Goal: Information Seeking & Learning: Compare options

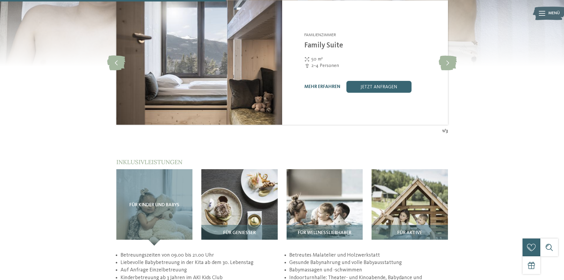
scroll to position [711, 0]
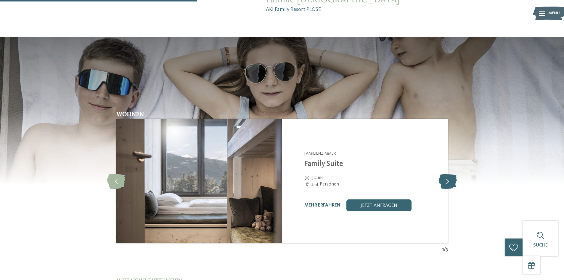
click at [445, 174] on icon at bounding box center [448, 181] width 18 height 15
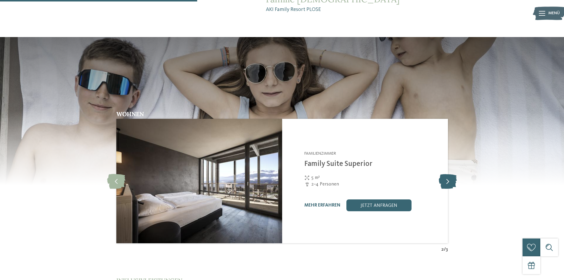
click at [445, 174] on icon at bounding box center [448, 181] width 18 height 15
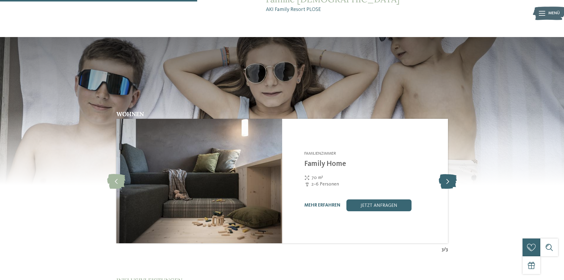
click at [445, 174] on icon at bounding box center [448, 181] width 18 height 15
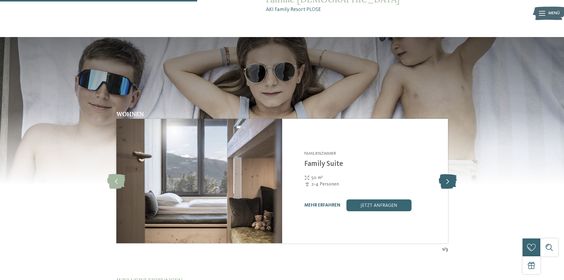
click at [445, 174] on icon at bounding box center [448, 181] width 18 height 15
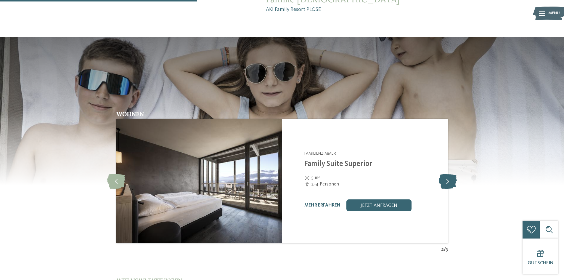
click at [445, 174] on icon at bounding box center [448, 181] width 18 height 15
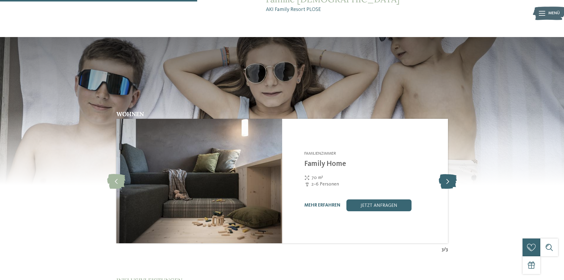
click at [445, 174] on icon at bounding box center [448, 181] width 18 height 15
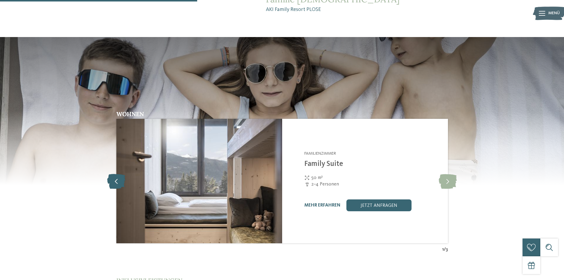
click at [115, 174] on icon at bounding box center [116, 181] width 18 height 15
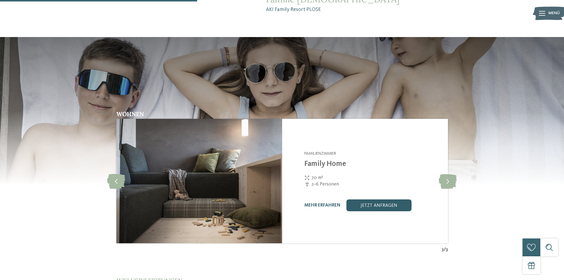
click at [396, 199] on link "jetzt anfragen" at bounding box center [378, 205] width 65 height 12
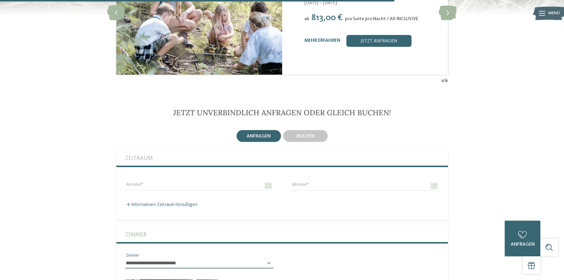
scroll to position [1630, 0]
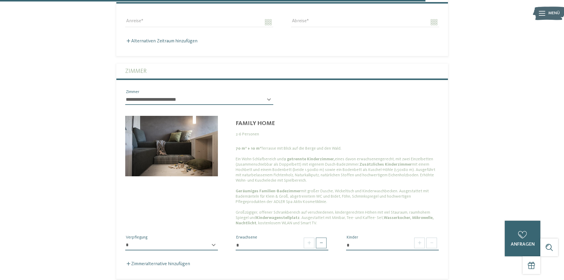
click at [195, 141] on img at bounding box center [171, 146] width 93 height 60
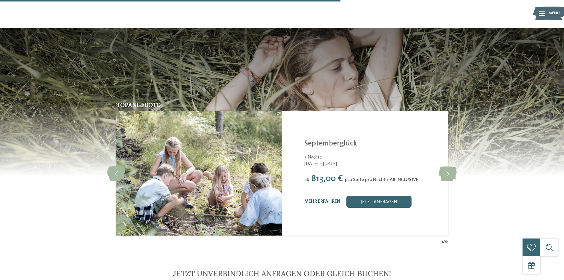
scroll to position [1304, 0]
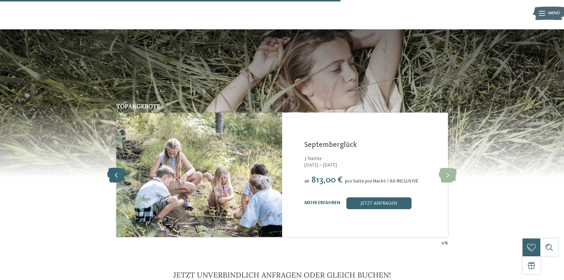
click at [113, 167] on icon at bounding box center [116, 174] width 18 height 15
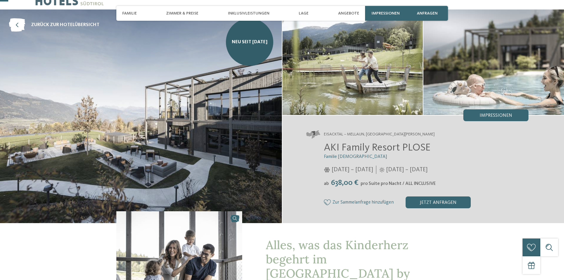
scroll to position [30, 0]
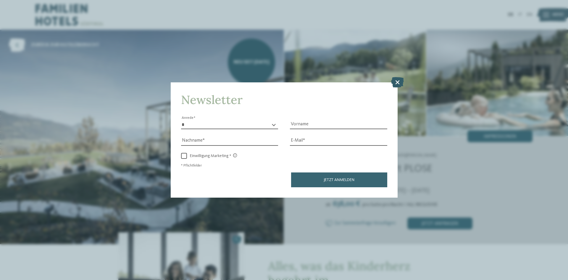
click at [400, 85] on icon at bounding box center [397, 82] width 13 height 10
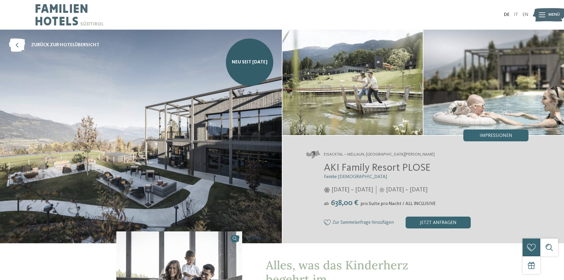
click at [85, 16] on img at bounding box center [70, 15] width 68 height 30
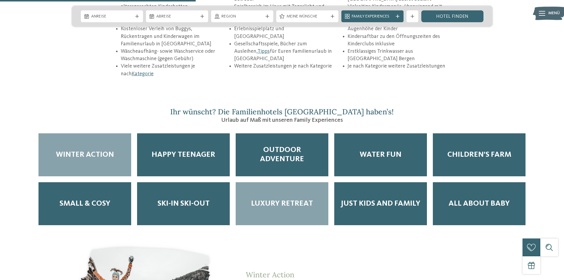
scroll to position [977, 0]
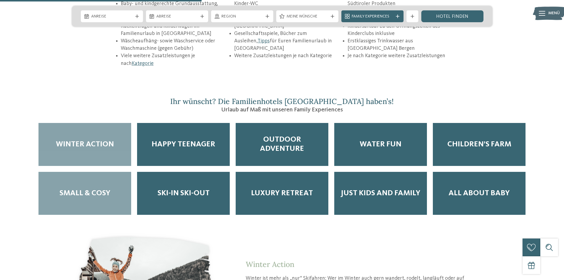
click at [109, 179] on div "Small & Cosy" at bounding box center [84, 193] width 93 height 43
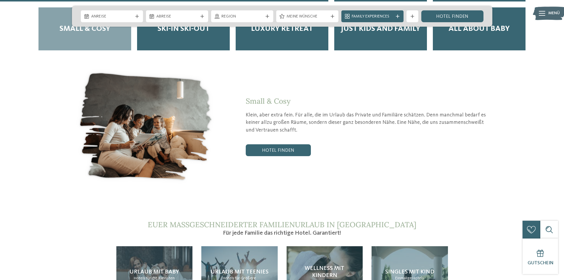
scroll to position [1155, 0]
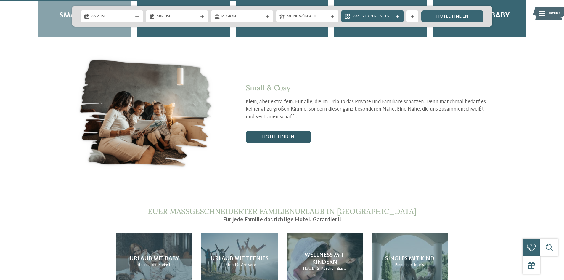
click at [303, 131] on link "Hotel finden" at bounding box center [278, 137] width 65 height 12
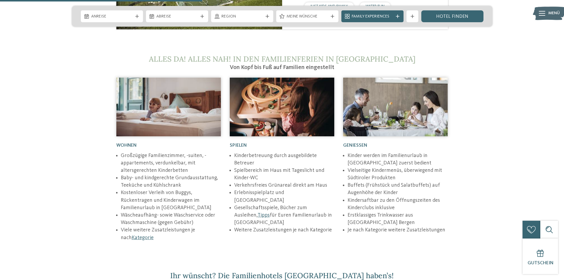
scroll to position [977, 0]
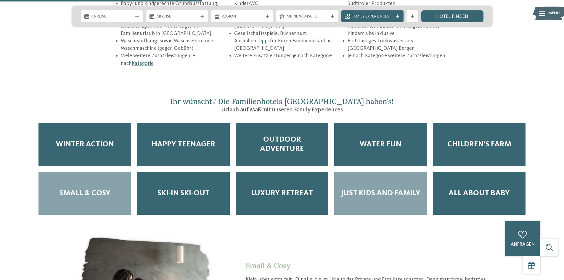
click at [348, 189] on span "Just Kids and Family" at bounding box center [381, 193] width 80 height 9
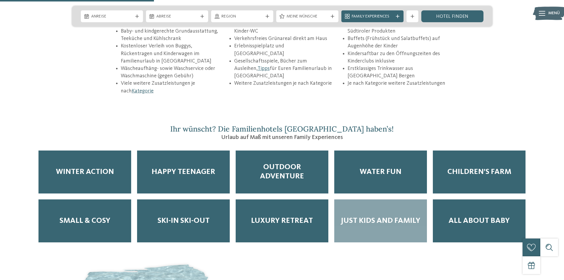
scroll to position [1007, 0]
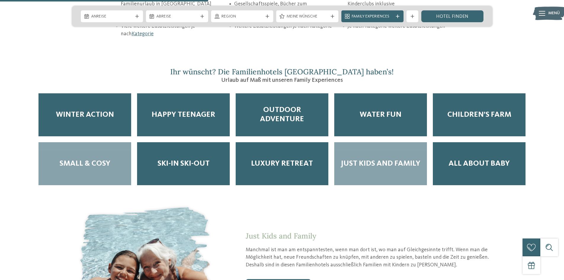
click at [105, 150] on div "Small & Cosy" at bounding box center [84, 163] width 93 height 43
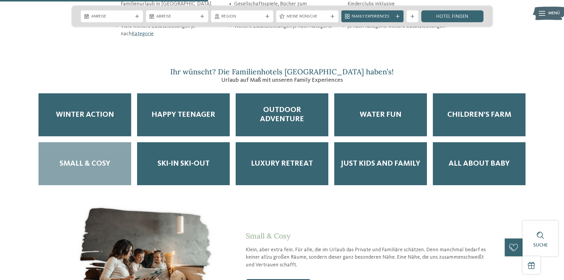
click at [281, 279] on link "Hotel finden" at bounding box center [278, 285] width 65 height 12
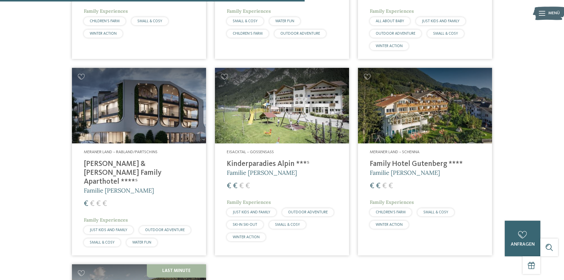
scroll to position [550, 0]
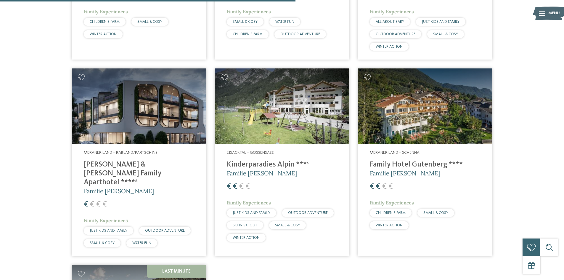
click at [150, 104] on img at bounding box center [139, 106] width 134 height 76
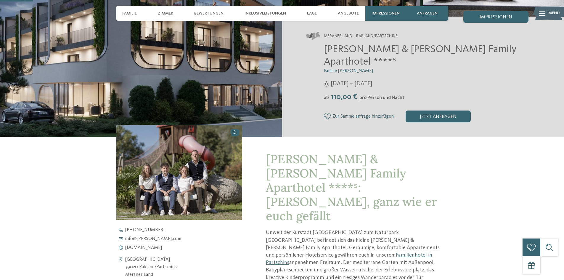
click at [220, 183] on img at bounding box center [179, 172] width 126 height 94
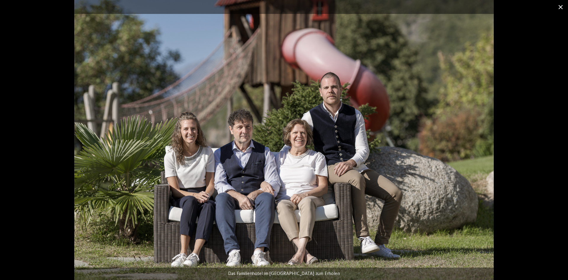
click at [561, 6] on span at bounding box center [561, 7] width 15 height 14
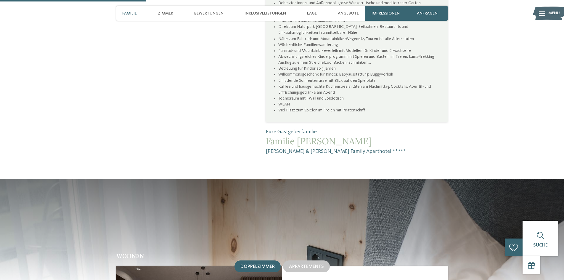
scroll to position [681, 0]
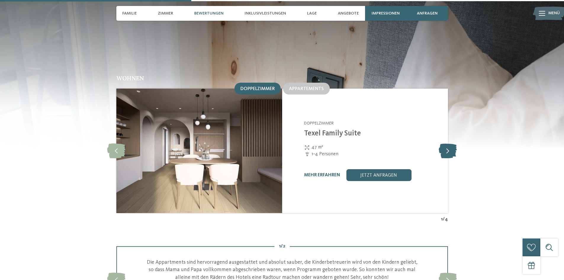
click at [446, 143] on icon at bounding box center [448, 150] width 18 height 15
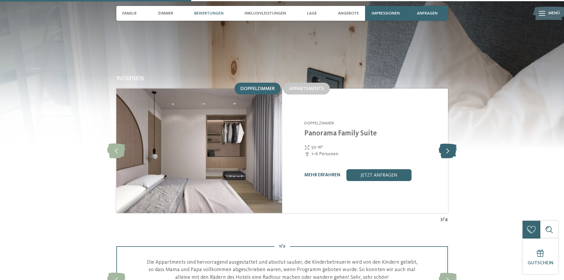
click at [446, 143] on icon at bounding box center [448, 150] width 18 height 15
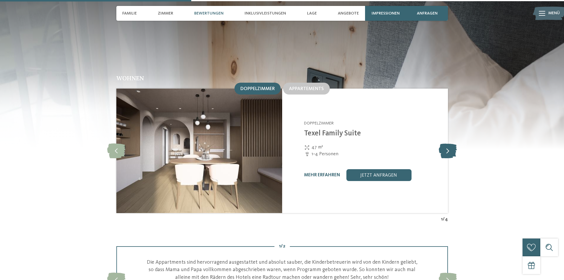
click at [446, 143] on icon at bounding box center [448, 150] width 18 height 15
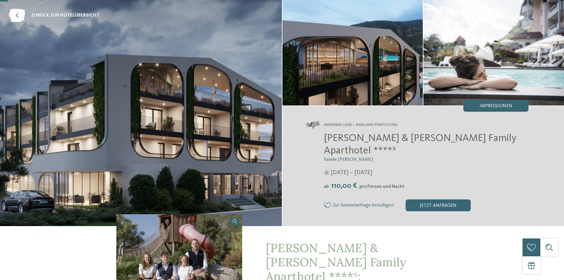
scroll to position [0, 0]
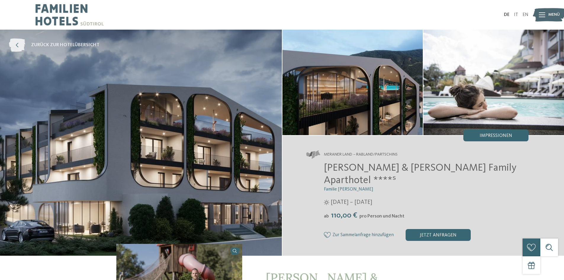
click at [29, 41] on link "zurück zur Hotelübersicht" at bounding box center [54, 44] width 91 height 13
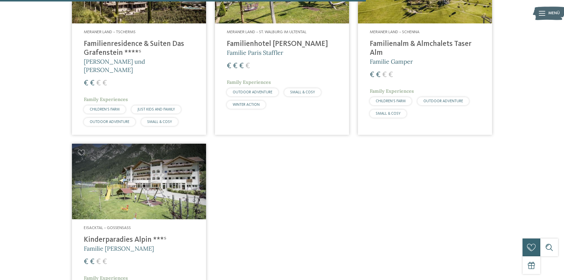
scroll to position [681, 0]
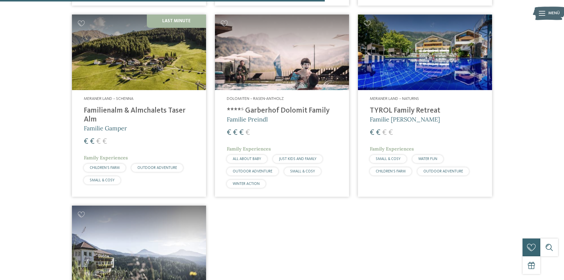
scroll to position [431, 0]
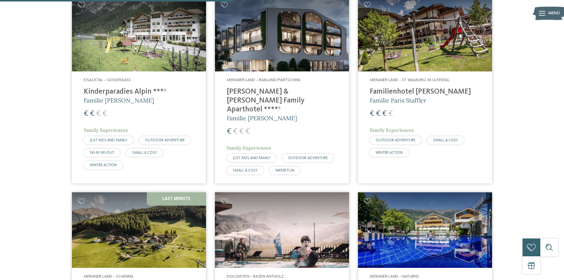
click at [262, 41] on img at bounding box center [282, 34] width 134 height 76
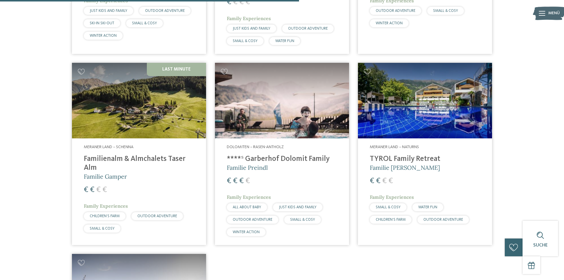
scroll to position [579, 0]
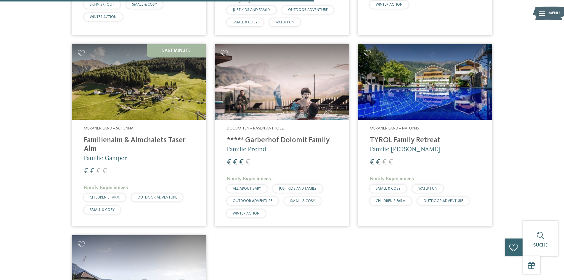
click at [136, 120] on div "Meraner Land – Schenna Familienalm & Almchalets Taser Alm Familie Gamper € € € …" at bounding box center [139, 171] width 134 height 103
click at [148, 67] on img at bounding box center [139, 82] width 134 height 76
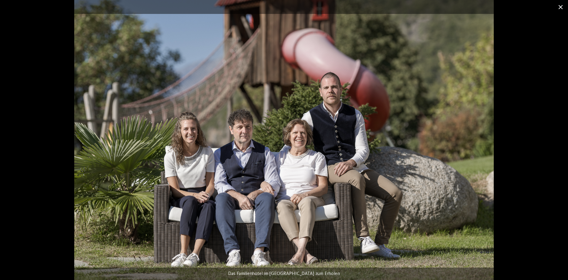
click at [564, 5] on span at bounding box center [561, 7] width 15 height 14
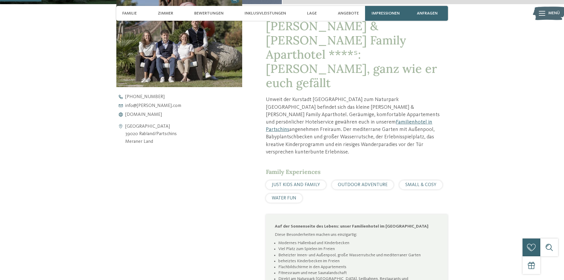
scroll to position [148, 0]
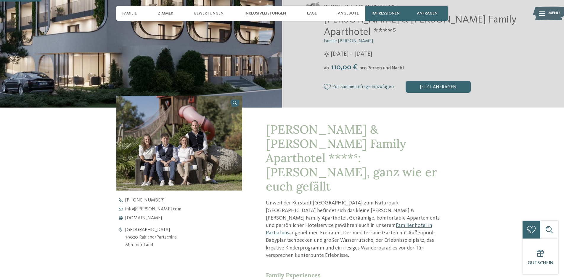
click at [150, 137] on img at bounding box center [179, 143] width 126 height 94
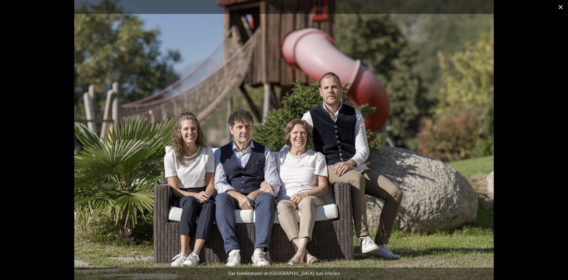
click at [560, 6] on span at bounding box center [561, 7] width 15 height 14
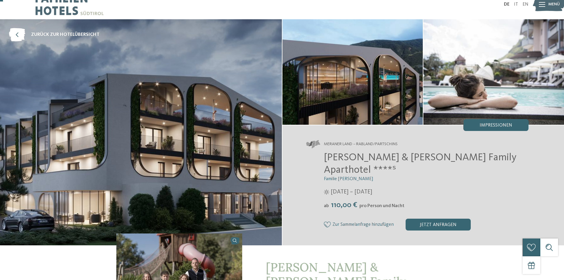
scroll to position [0, 0]
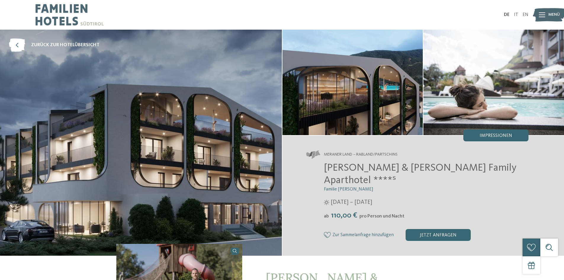
click at [363, 97] on img at bounding box center [352, 82] width 141 height 105
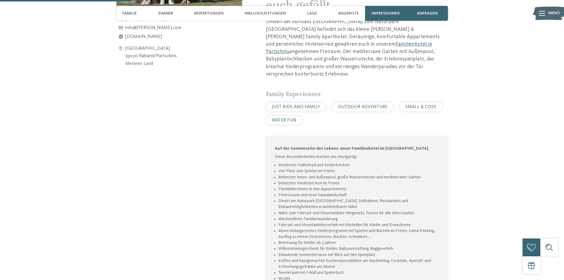
scroll to position [207, 0]
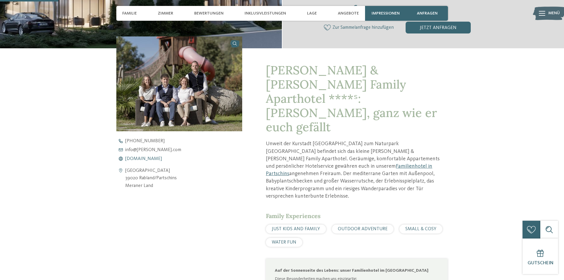
click at [145, 156] on span "www.heidi-edith.com" at bounding box center [143, 158] width 37 height 5
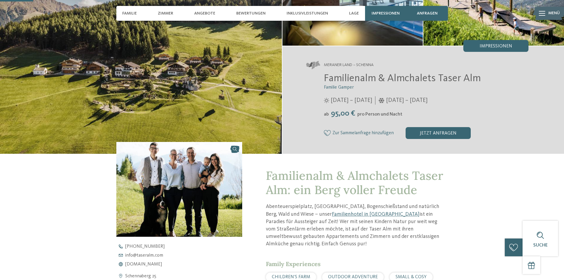
scroll to position [89, 0]
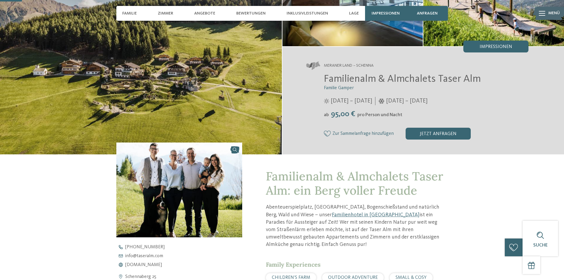
click at [123, 158] on img at bounding box center [179, 189] width 126 height 94
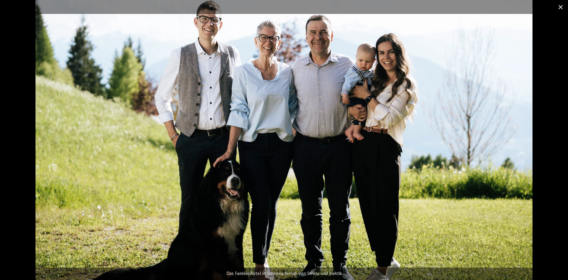
click at [563, 6] on span at bounding box center [561, 7] width 15 height 14
